Goal: Information Seeking & Learning: Learn about a topic

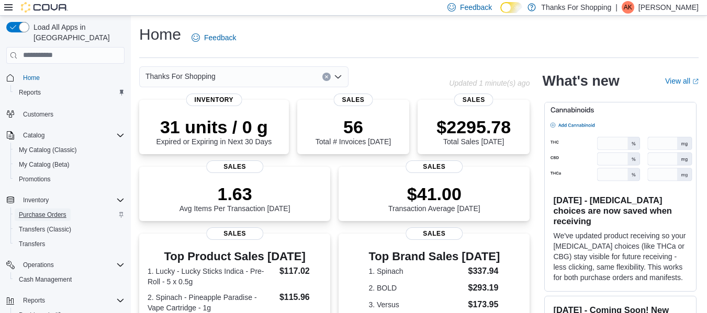
click at [64, 211] on span "Purchase Orders" at bounding box center [43, 215] width 48 height 8
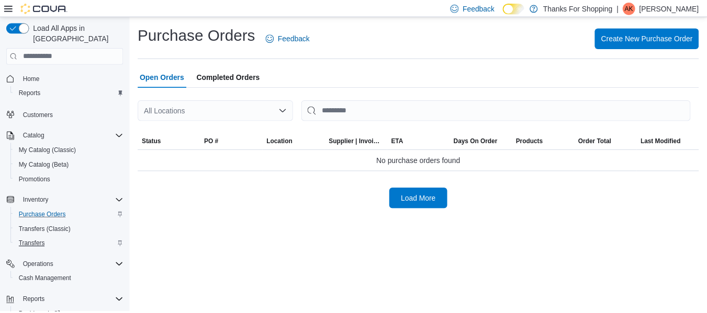
scroll to position [41, 0]
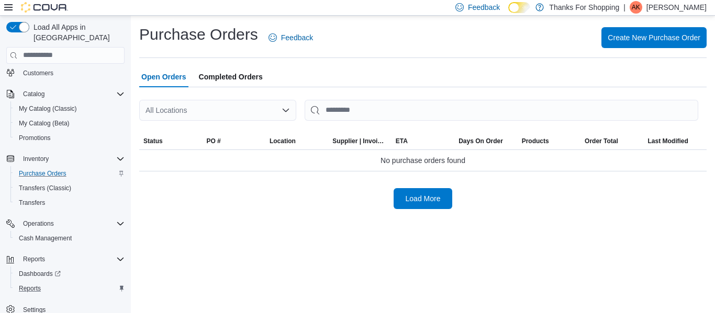
click at [49, 283] on div "Reports" at bounding box center [70, 289] width 110 height 13
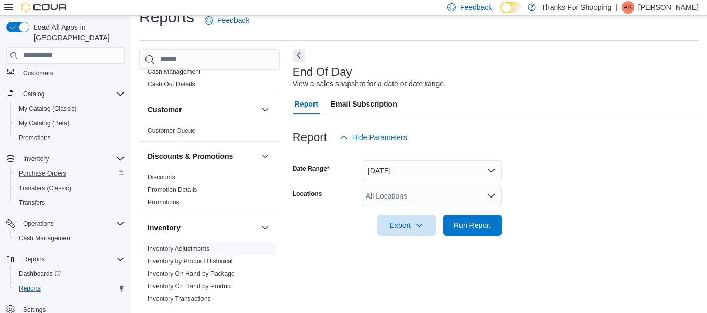
scroll to position [52, 0]
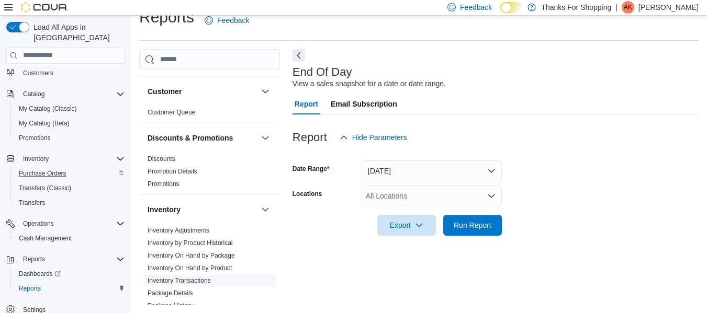
click at [229, 275] on span "Inventory Transactions" at bounding box center [209, 281] width 132 height 13
click at [224, 273] on ul "Inventory Adjustments Inventory by Product Historical Inventory On Hand by Pack…" at bounding box center [209, 293] width 132 height 138
click at [217, 268] on link "Inventory On Hand by Product" at bounding box center [190, 268] width 84 height 7
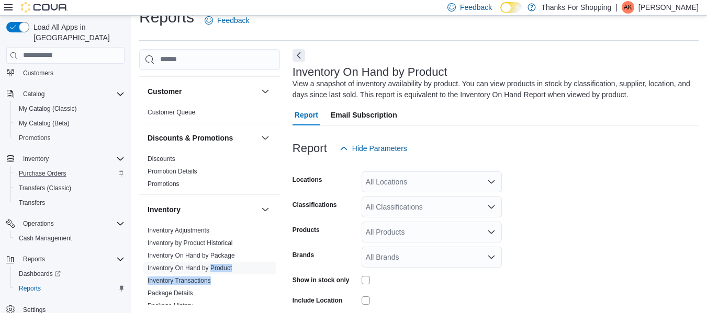
scroll to position [35, 0]
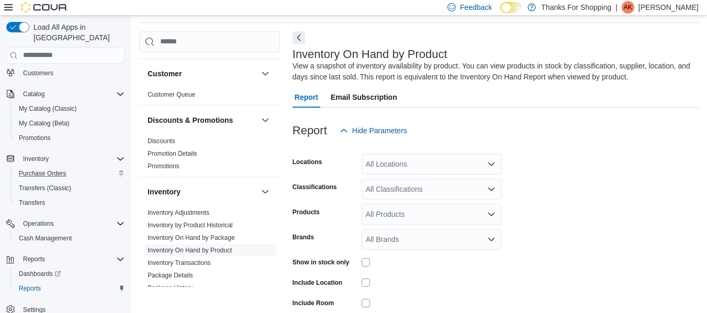
click at [431, 166] on div "All Locations" at bounding box center [432, 164] width 140 height 21
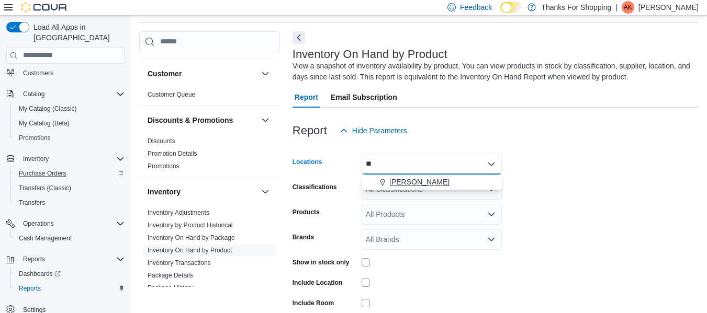
type input "**"
click at [440, 178] on div "Preston" at bounding box center [432, 182] width 128 height 10
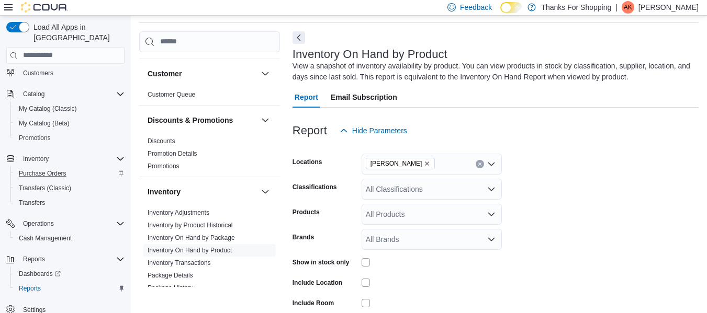
click at [536, 166] on form "Locations Preston Classifications All Classifications Products All Products Bra…" at bounding box center [496, 251] width 406 height 220
click at [452, 190] on div "All Classifications" at bounding box center [432, 189] width 140 height 21
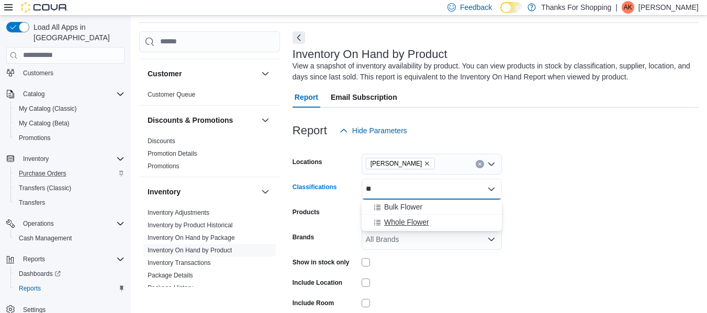
type input "**"
click at [429, 224] on div "Whole Flower" at bounding box center [432, 222] width 128 height 10
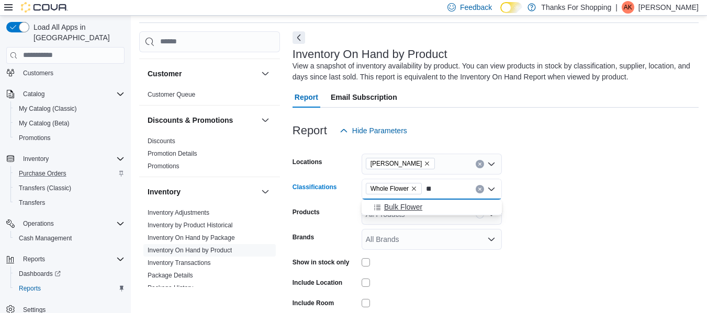
type input "**"
click at [425, 210] on div "Bulk Flower" at bounding box center [432, 207] width 128 height 10
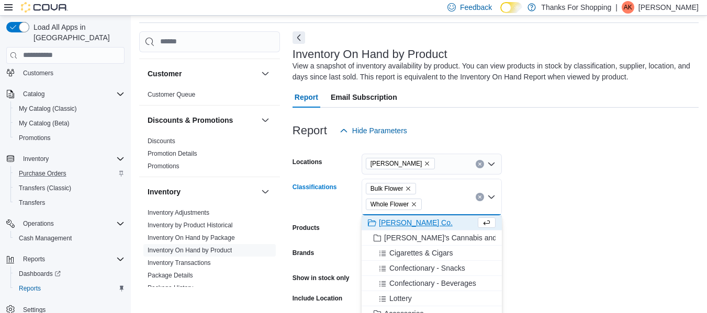
click at [553, 177] on form "Locations Preston Classifications Bulk Flower Whole Flower Combo box. Selected.…" at bounding box center [496, 258] width 406 height 235
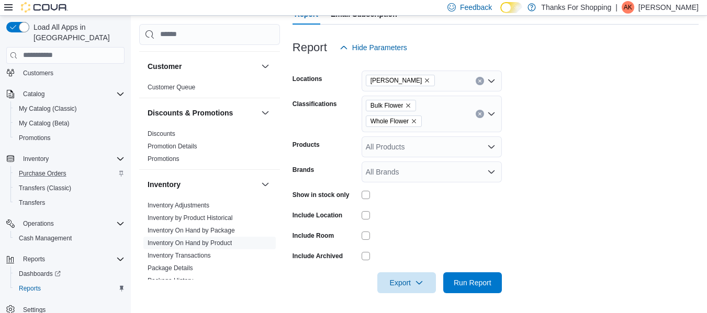
scroll to position [119, 0]
click at [370, 192] on div at bounding box center [432, 194] width 140 height 8
click at [387, 279] on span "Export" at bounding box center [407, 281] width 46 height 21
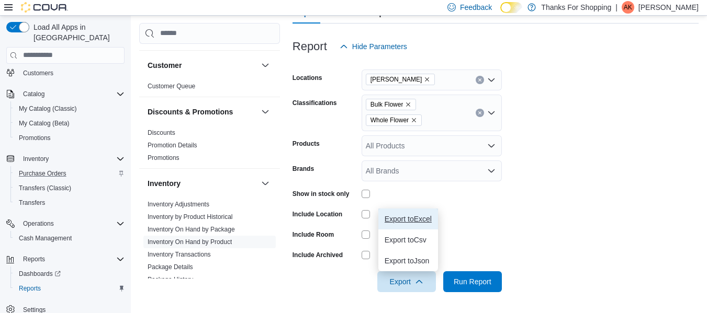
click at [406, 223] on button "Export to Excel" at bounding box center [408, 219] width 60 height 21
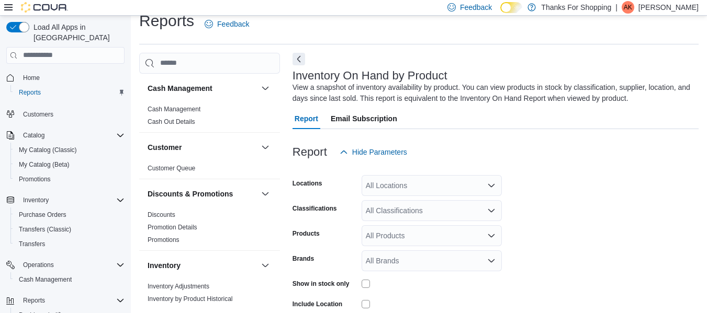
scroll to position [35, 0]
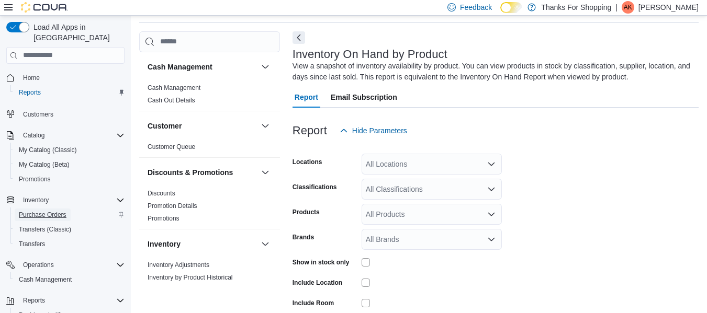
click at [69, 209] on link "Purchase Orders" at bounding box center [43, 215] width 56 height 13
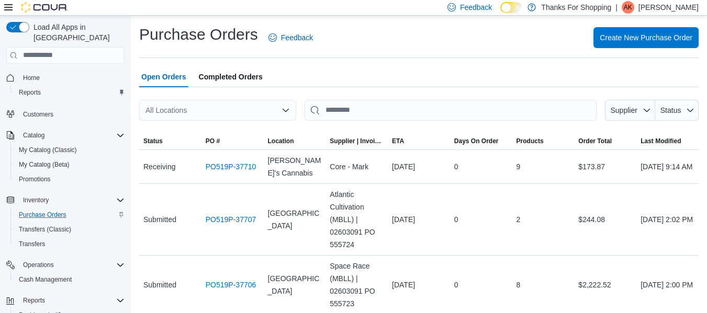
click at [177, 116] on div "All Locations" at bounding box center [217, 110] width 157 height 21
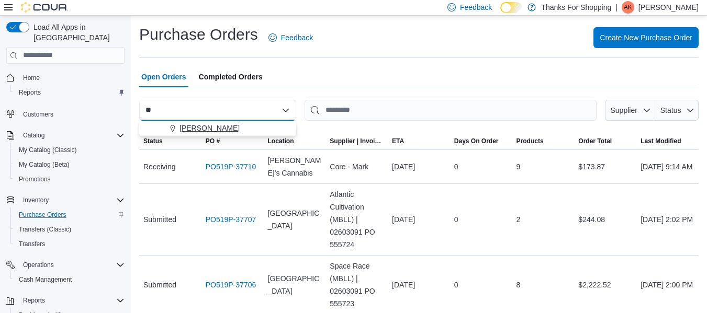
type input "**"
click at [219, 129] on div "Preston" at bounding box center [224, 128] width 132 height 10
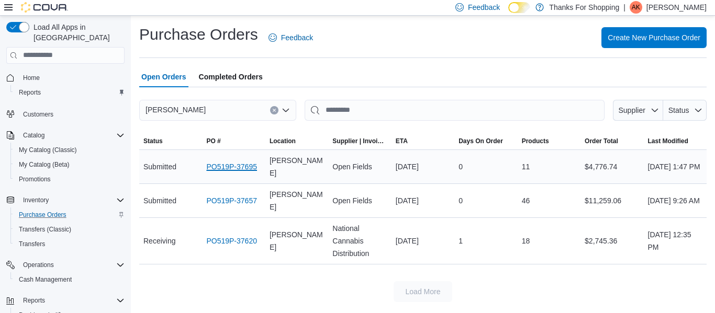
click at [240, 168] on link "PO519P-37695" at bounding box center [231, 167] width 51 height 13
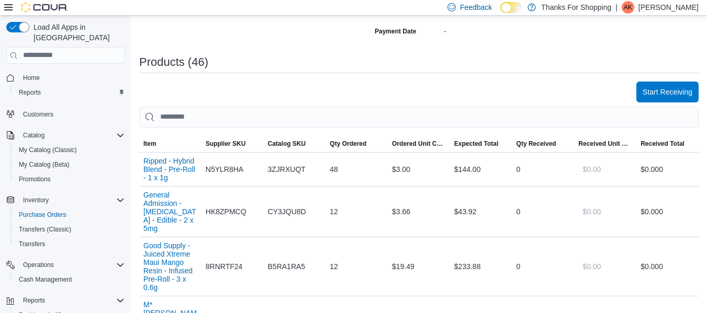
scroll to position [276, 0]
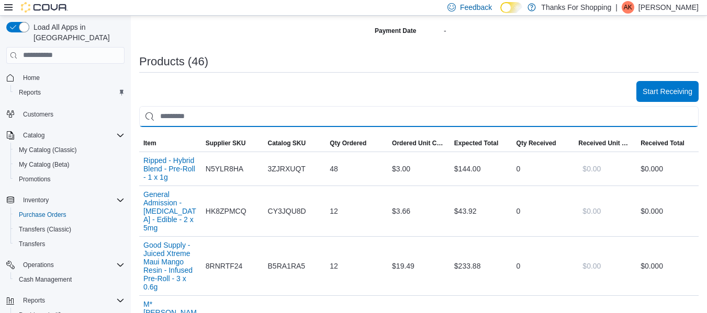
click at [224, 111] on input "search" at bounding box center [418, 116] width 559 height 21
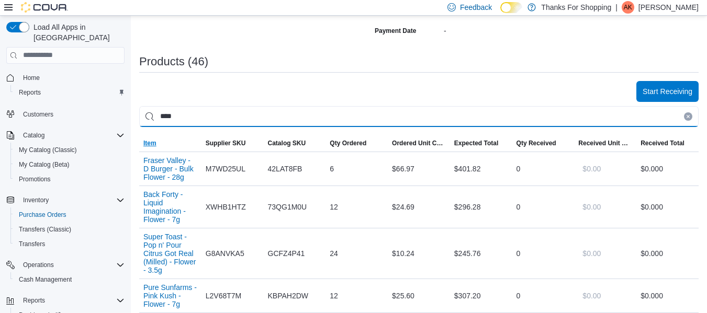
type input "****"
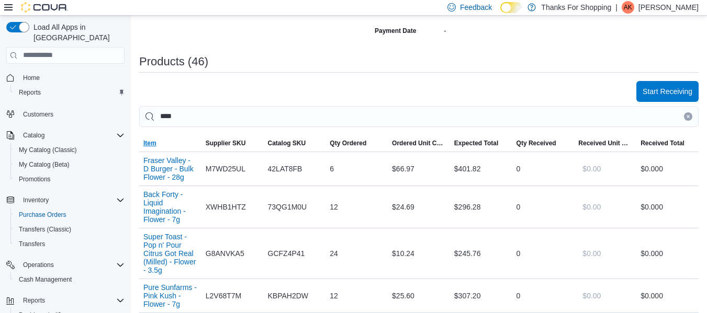
click at [159, 138] on span "Item" at bounding box center [170, 143] width 62 height 17
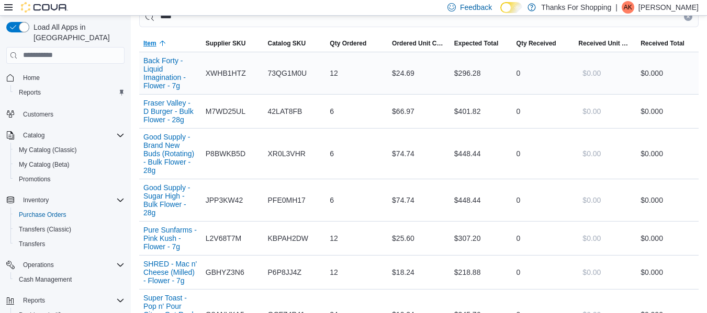
scroll to position [402, 0]
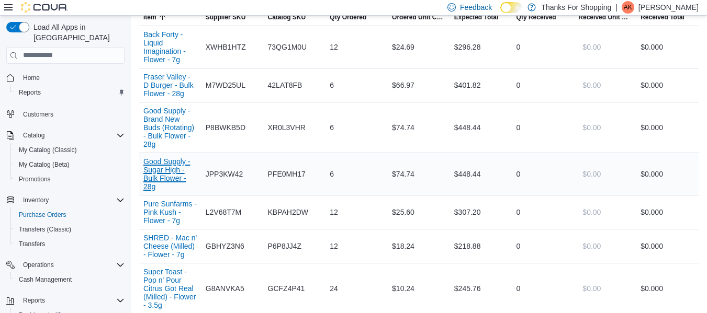
drag, startPoint x: 182, startPoint y: 167, endPoint x: 165, endPoint y: 170, distance: 16.9
drag, startPoint x: 165, startPoint y: 170, endPoint x: 158, endPoint y: 170, distance: 7.3
click at [158, 170] on button "Good Supply - Sugar High - Bulk Flower - 28g" at bounding box center [170, 174] width 54 height 33
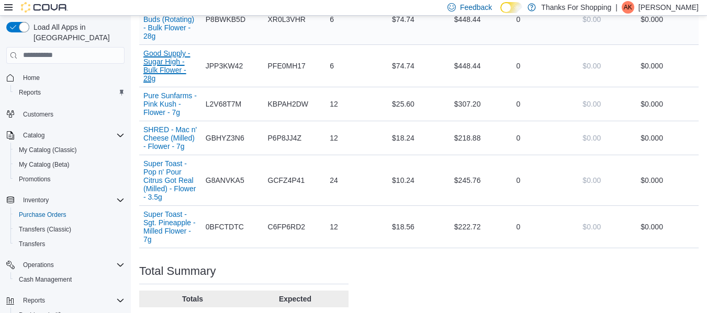
scroll to position [511, 0]
click at [675, 12] on p "[PERSON_NAME]" at bounding box center [668, 7] width 60 height 13
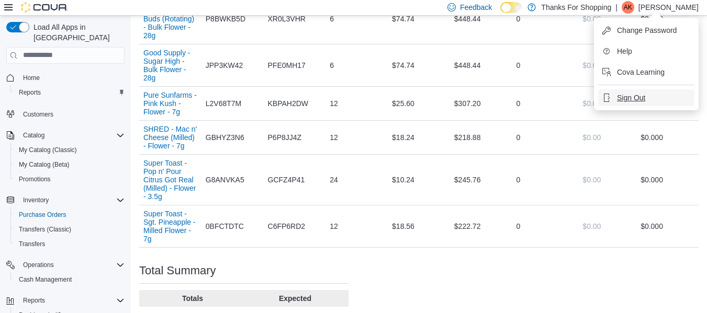
click at [635, 101] on span "Sign Out" at bounding box center [631, 98] width 28 height 10
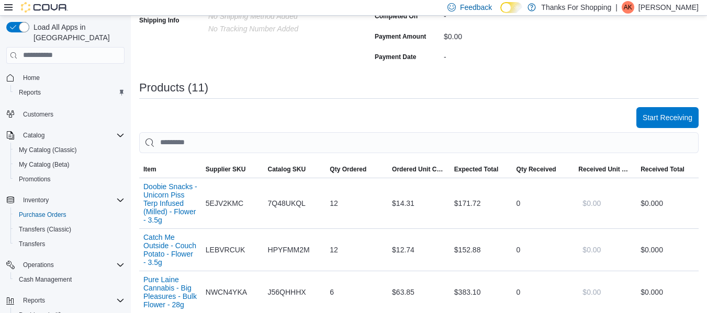
scroll to position [311, 0]
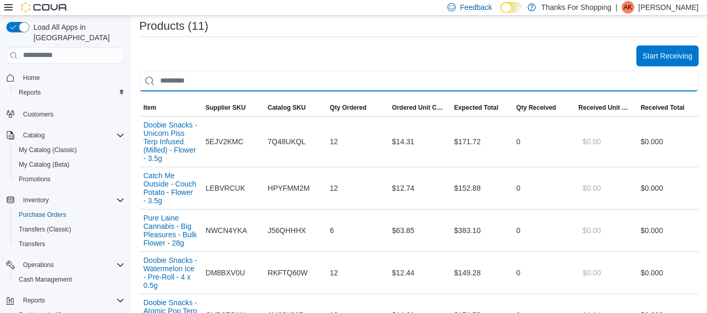
click at [215, 75] on input "search" at bounding box center [418, 81] width 559 height 21
type input "****"
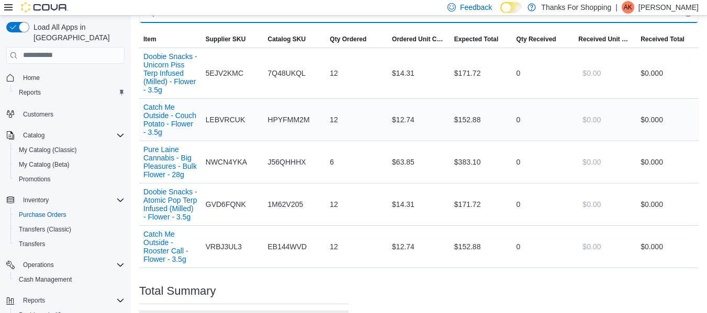
scroll to position [380, 0]
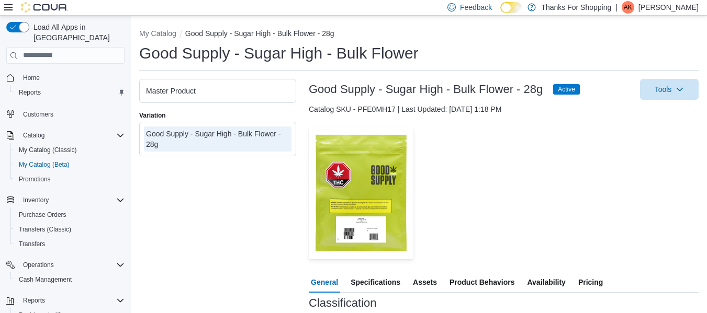
click at [381, 272] on span "Specifications" at bounding box center [376, 282] width 50 height 21
